Goal: Ask a question: Seek information or help from site administrators or community

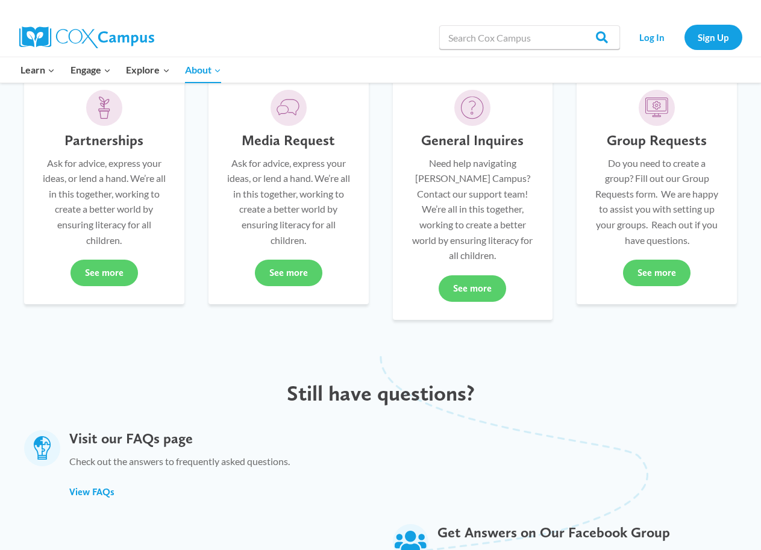
scroll to position [301, 0]
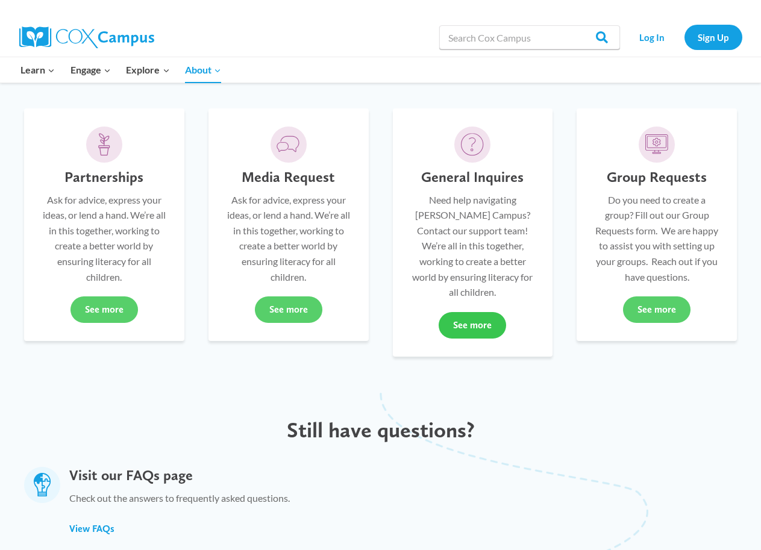
click at [466, 329] on link "See more" at bounding box center [471, 325] width 67 height 26
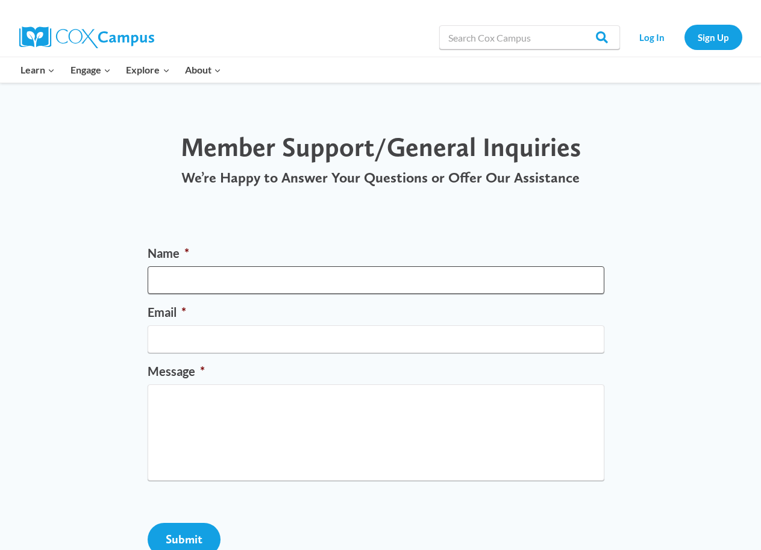
click at [328, 285] on input "Name *" at bounding box center [376, 280] width 456 height 28
type input "Bernita P Woods"
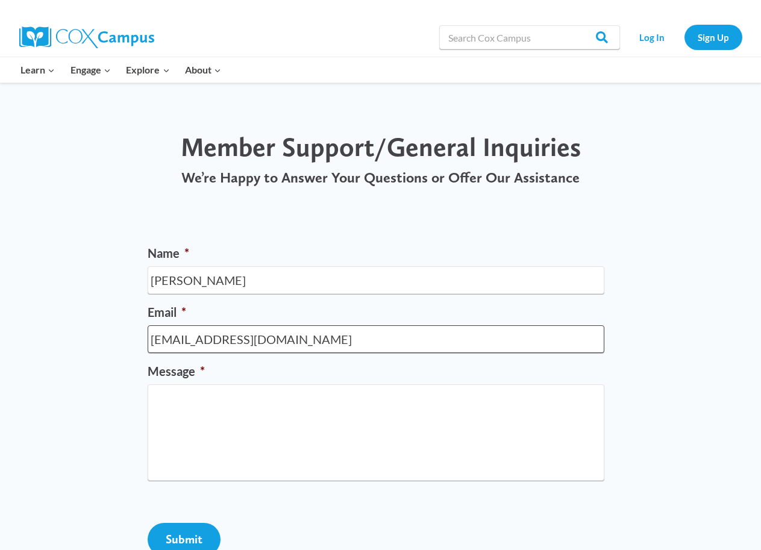
click at [282, 341] on input "toimartin@live.com" at bounding box center [376, 339] width 456 height 28
type input "t"
type input "bwoods2431@gmail.com"
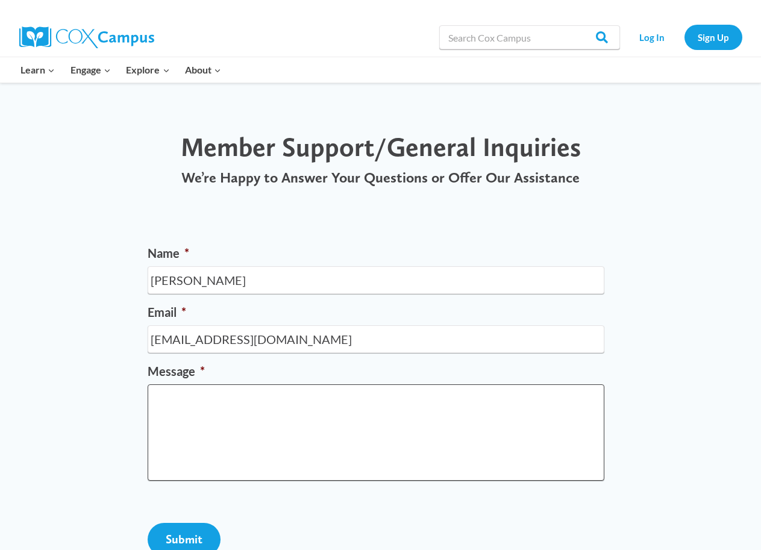
click at [264, 426] on textarea "Message *" at bounding box center [376, 432] width 456 height 96
type textarea "h"
type textarea "Hello>"
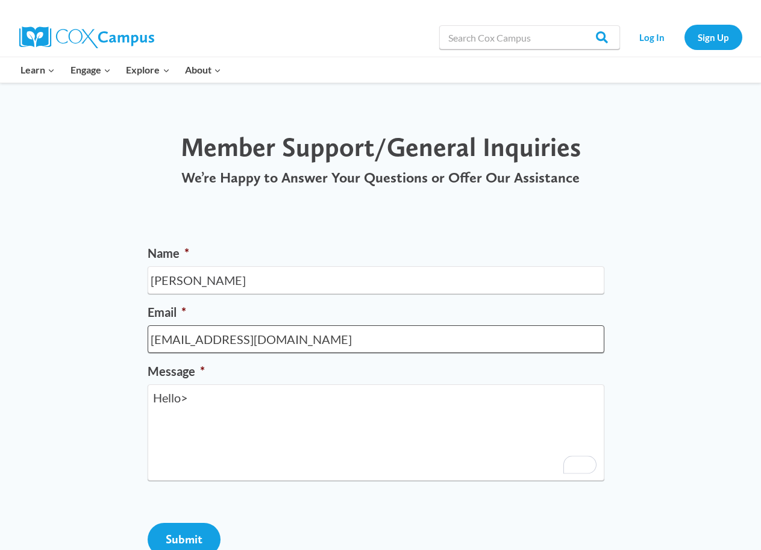
click at [304, 345] on input "bwoods2431@gmail.com" at bounding box center [376, 339] width 456 height 28
type input "b"
type input "woodsbernita@yahoo.com"
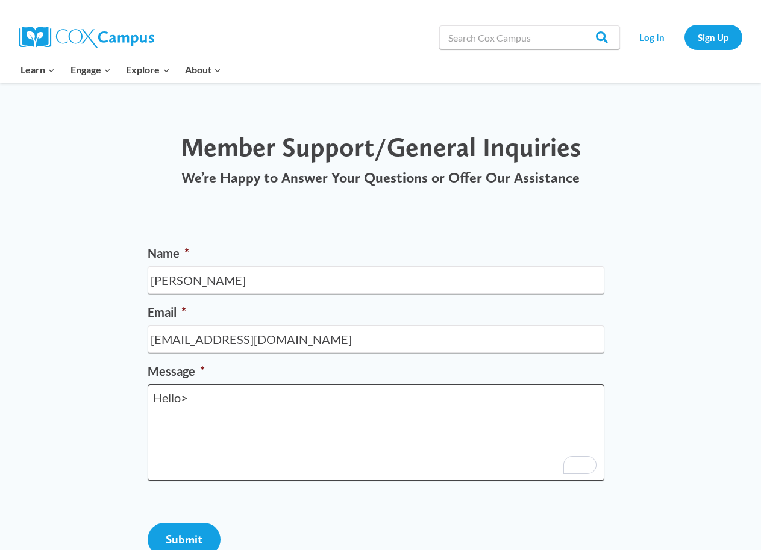
click at [237, 416] on textarea "Hello>" at bounding box center [376, 432] width 456 height 96
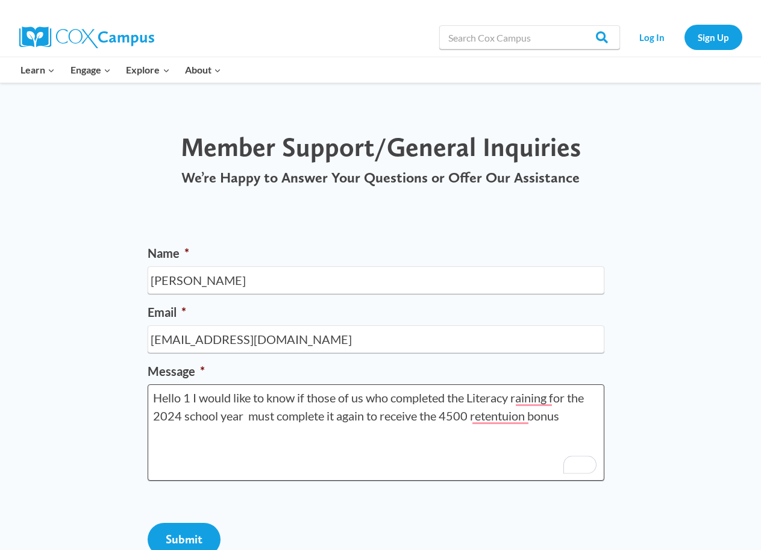
click at [447, 420] on textarea "Hello 1 I would like to know if those of us who completed the Literacy raining …" at bounding box center [376, 432] width 456 height 96
drag, startPoint x: 505, startPoint y: 418, endPoint x: 505, endPoint y: 438, distance: 19.9
click at [505, 438] on textarea "Hello 1 I would like to know if those of us who completed the Literacy raining …" at bounding box center [376, 432] width 456 height 96
click at [513, 420] on textarea "Hello 1 I would like to know if those of us who completed the Literacy raining …" at bounding box center [376, 432] width 456 height 96
click at [563, 421] on textarea "Hello 1 I would like to know if those of us who completed the Literacy training…" at bounding box center [376, 432] width 456 height 96
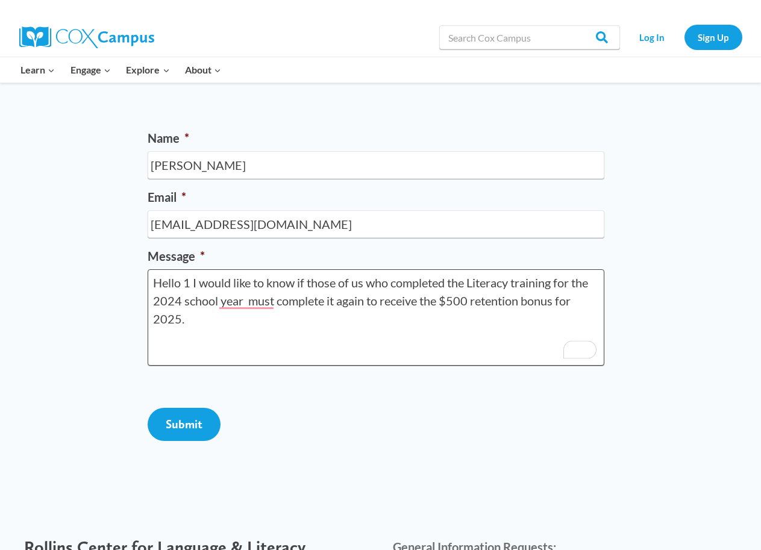
scroll to position [181, 0]
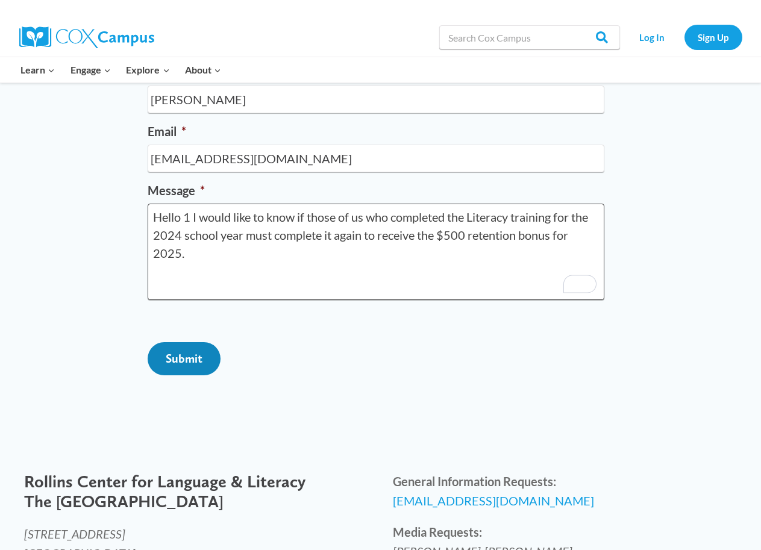
type textarea "Hello 1 I would like to know if those of us who completed the Literacy training…"
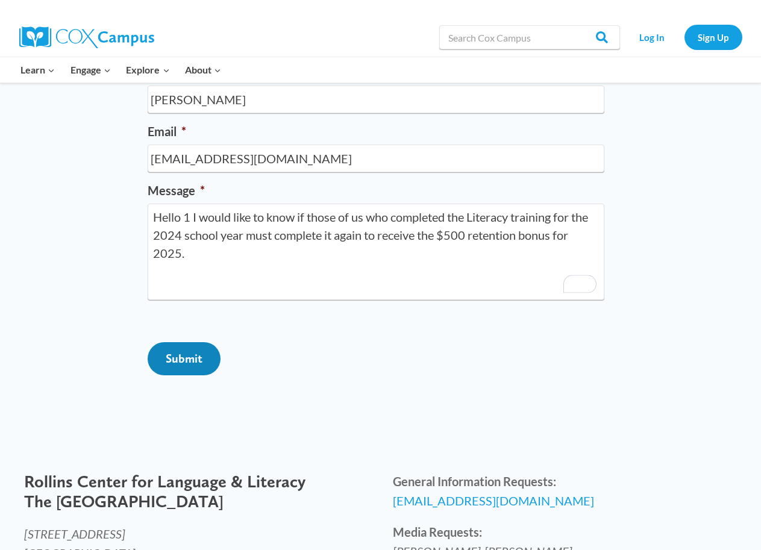
click at [187, 375] on input "Submit" at bounding box center [184, 358] width 73 height 33
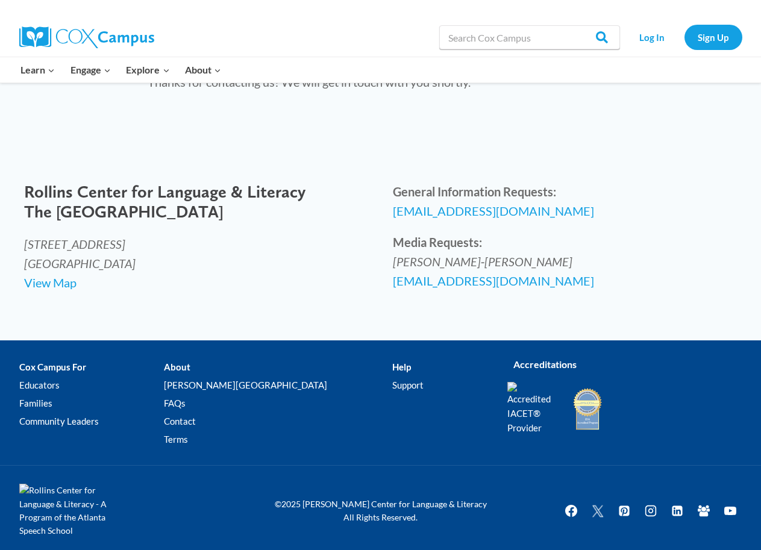
scroll to position [0, 0]
